Goal: Use online tool/utility: Use online tool/utility

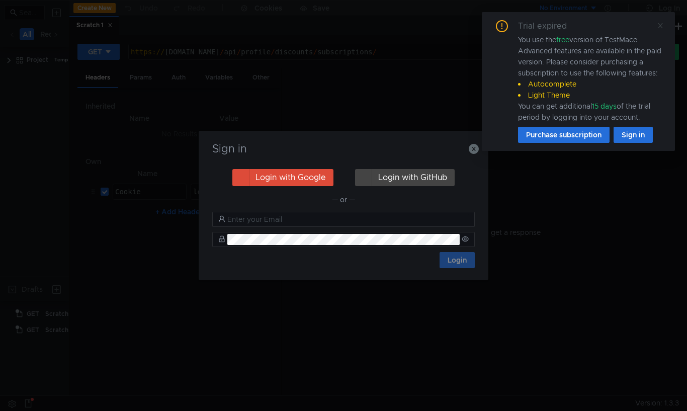
click at [659, 24] on icon at bounding box center [660, 25] width 5 height 5
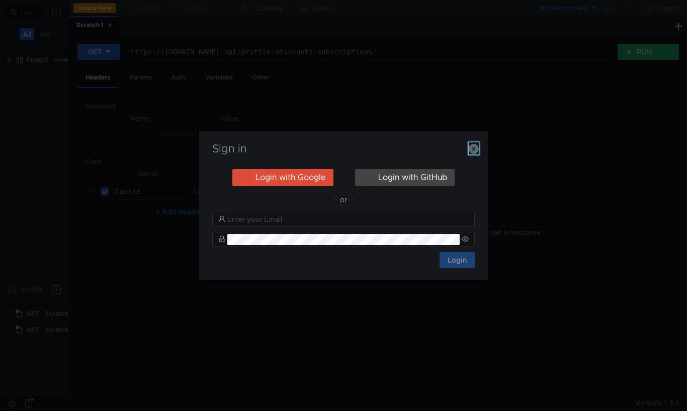
click at [474, 152] on icon "button" at bounding box center [474, 149] width 10 height 10
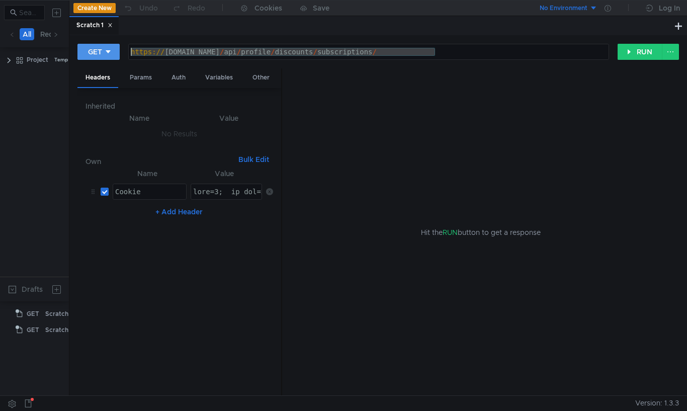
drag, startPoint x: 455, startPoint y: 54, endPoint x: 116, endPoint y: 54, distance: 339.1
click at [116, 54] on div "GET https://testing.praktikum.yandex.ru/api/profile/discounts/subscriptions/ ht…" at bounding box center [347, 51] width 541 height 17
paste textarea "[PERSON_NAME][DOMAIN_NAME]"
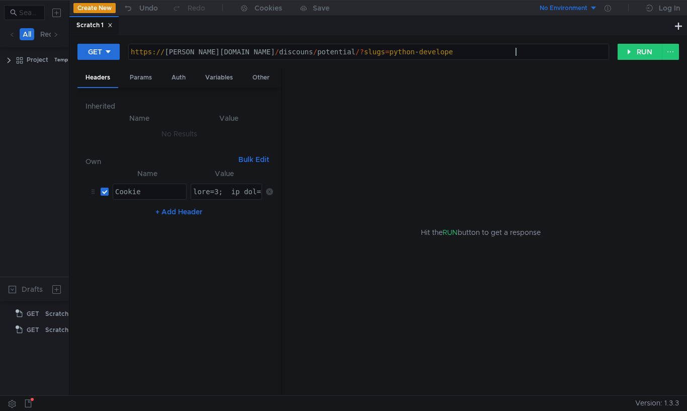
scroll to position [0, 27]
click at [620, 48] on button "RUN" at bounding box center [640, 52] width 45 height 16
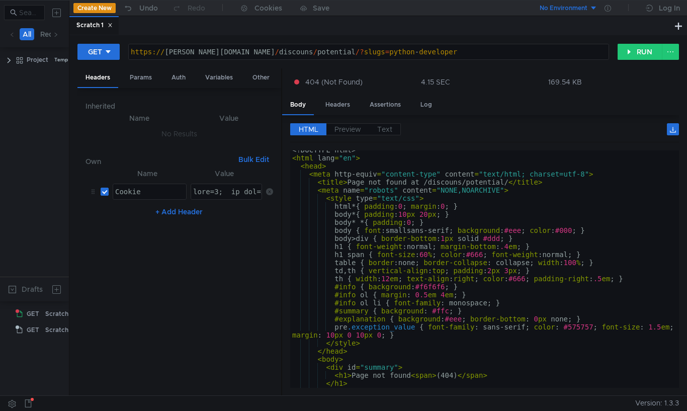
scroll to position [0, 0]
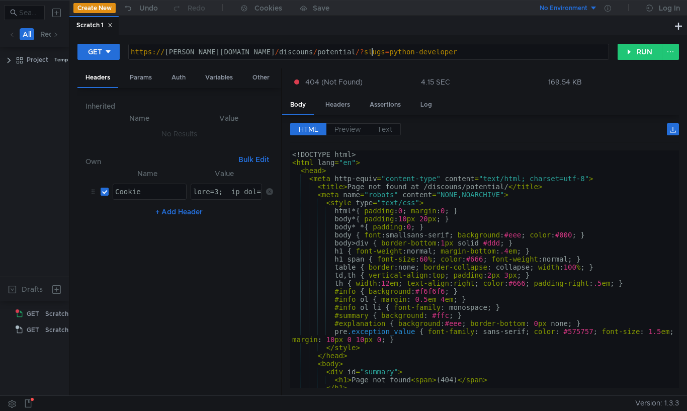
click at [372, 49] on div "https:// pierce-9678114.stands.praktikum.yandex.ru / discouns / potential /? sl…" at bounding box center [369, 60] width 480 height 24
type textarea "[URL][PERSON_NAME][DOMAIN_NAME]"
click at [639, 54] on button "RUN" at bounding box center [640, 52] width 45 height 16
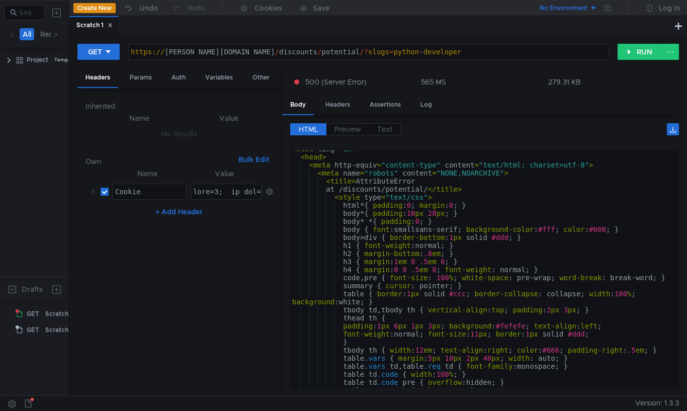
scroll to position [4, 0]
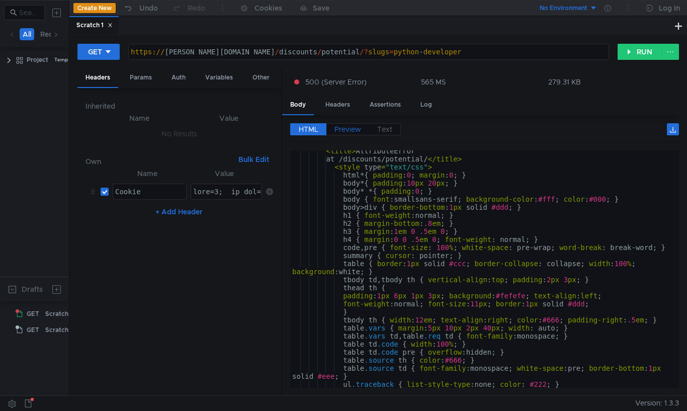
click at [351, 128] on span "Preview" at bounding box center [348, 129] width 27 height 9
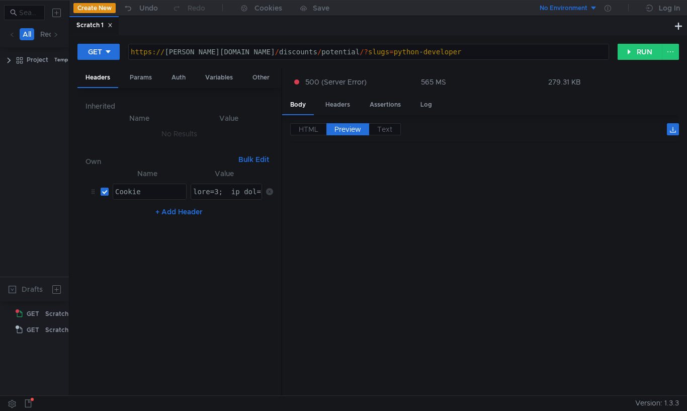
type textarea "gdpr=0; _ym_uid=1733324495824385405; amcuid=8208500731733749477; skid=544359167…"
click at [635, 54] on button "RUN" at bounding box center [640, 52] width 45 height 16
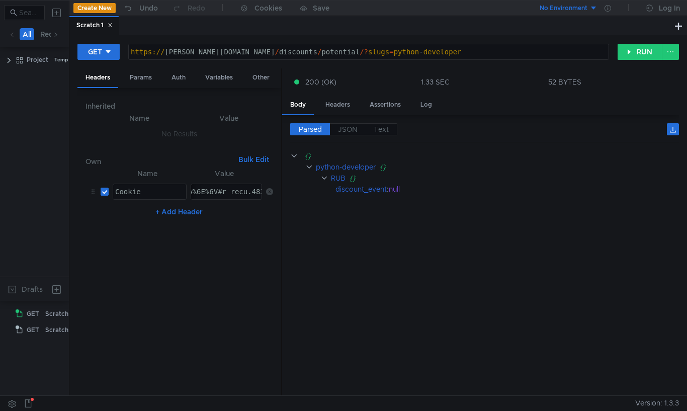
scroll to position [0, 18]
